Goal: Transaction & Acquisition: Book appointment/travel/reservation

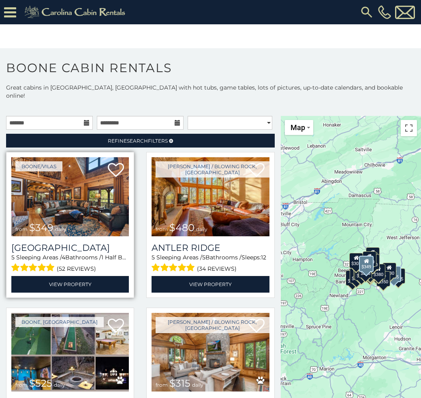
click at [102, 207] on img at bounding box center [69, 196] width 117 height 79
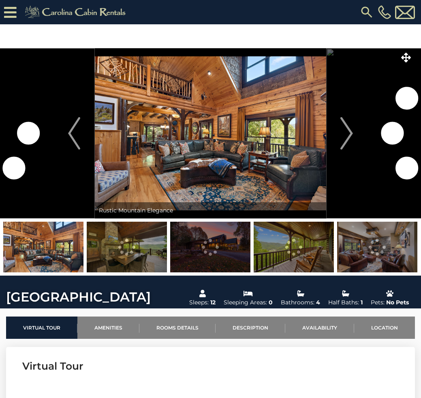
click at [345, 139] on img "Next" at bounding box center [347, 133] width 12 height 32
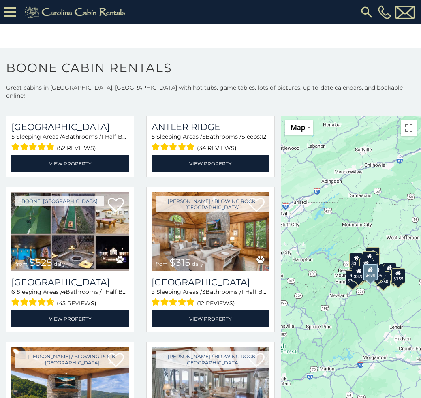
scroll to position [122, 0]
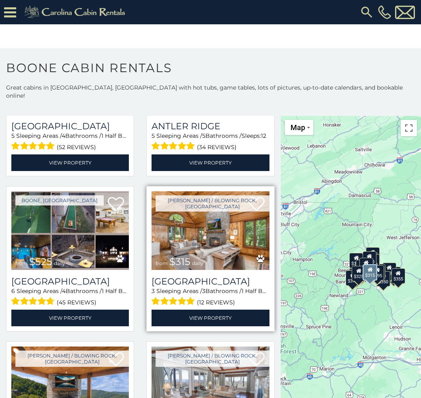
click at [219, 209] on img at bounding box center [210, 230] width 117 height 79
click at [216, 222] on img at bounding box center [210, 230] width 117 height 79
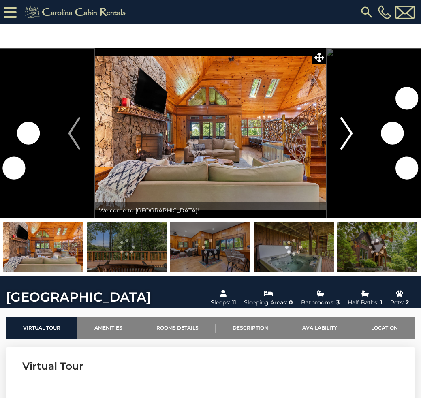
click at [343, 134] on img "Next" at bounding box center [347, 133] width 12 height 32
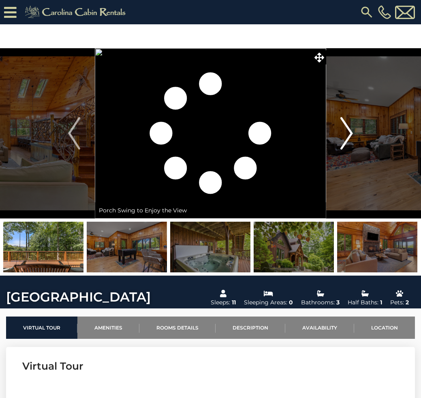
click at [350, 140] on img "Next" at bounding box center [347, 133] width 12 height 32
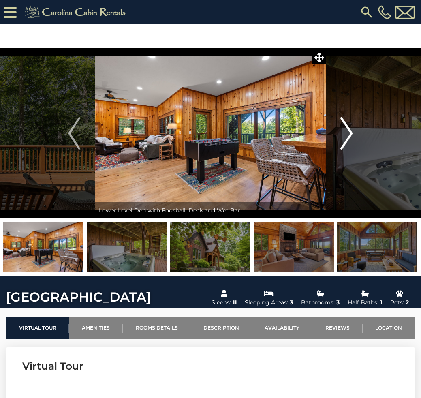
click at [350, 140] on img "Next" at bounding box center [347, 133] width 12 height 32
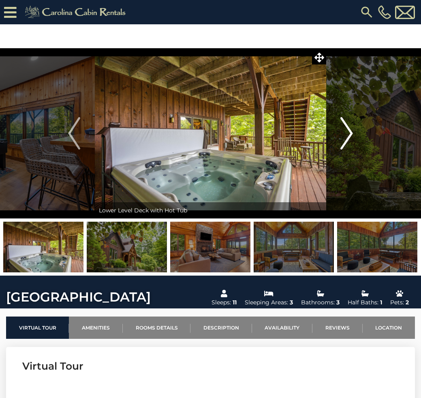
click at [352, 129] on img "Next" at bounding box center [347, 133] width 12 height 32
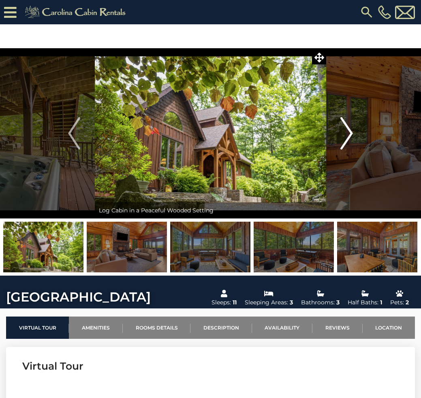
click at [352, 129] on img "Next" at bounding box center [347, 133] width 12 height 32
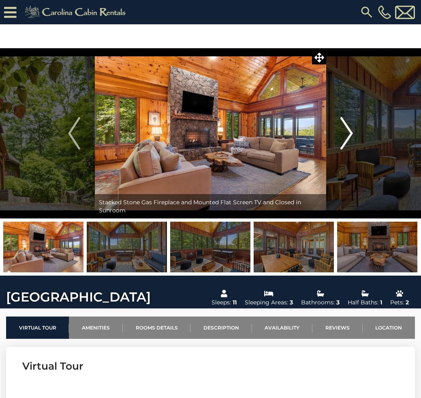
click at [352, 129] on img "Next" at bounding box center [347, 133] width 12 height 32
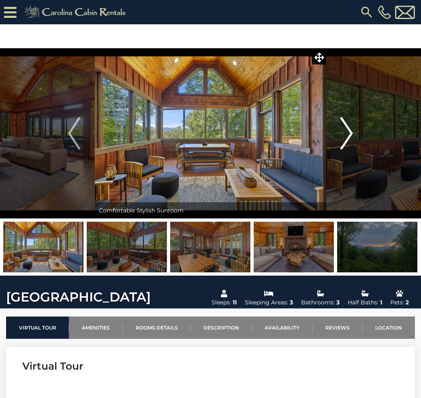
click at [352, 129] on img "Next" at bounding box center [347, 133] width 12 height 32
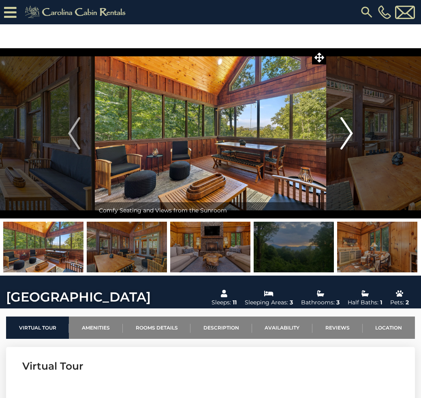
click at [352, 129] on img "Next" at bounding box center [347, 133] width 12 height 32
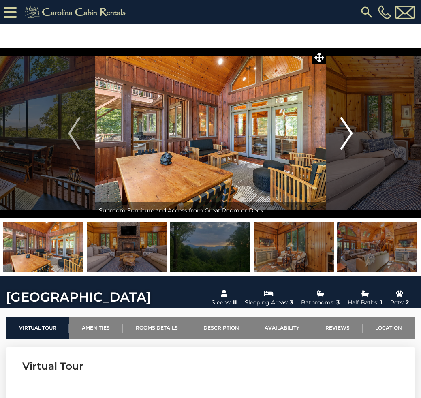
click at [352, 129] on img "Next" at bounding box center [347, 133] width 12 height 32
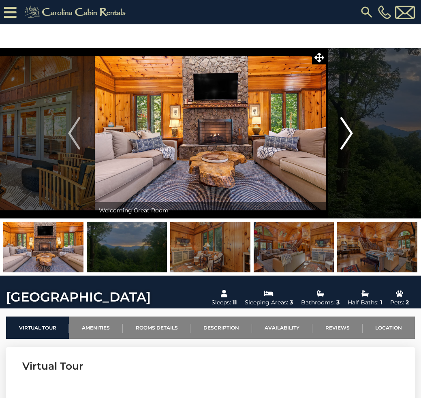
click at [352, 129] on img "Next" at bounding box center [347, 133] width 12 height 32
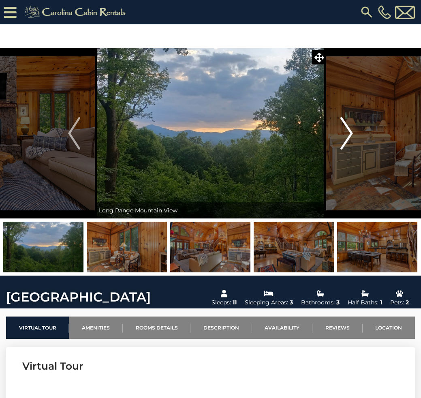
click at [352, 129] on img "Next" at bounding box center [347, 133] width 12 height 32
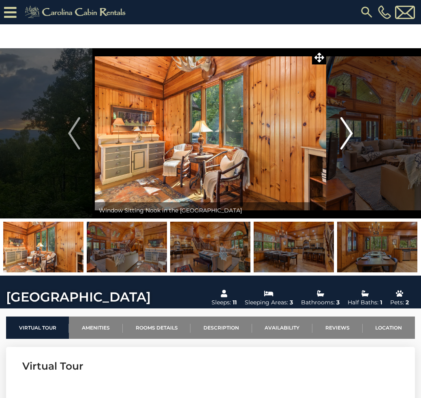
click at [352, 129] on img "Next" at bounding box center [347, 133] width 12 height 32
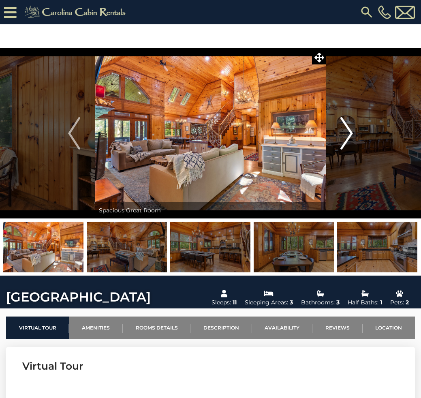
click at [352, 129] on img "Next" at bounding box center [347, 133] width 12 height 32
